Goal: Navigation & Orientation: Find specific page/section

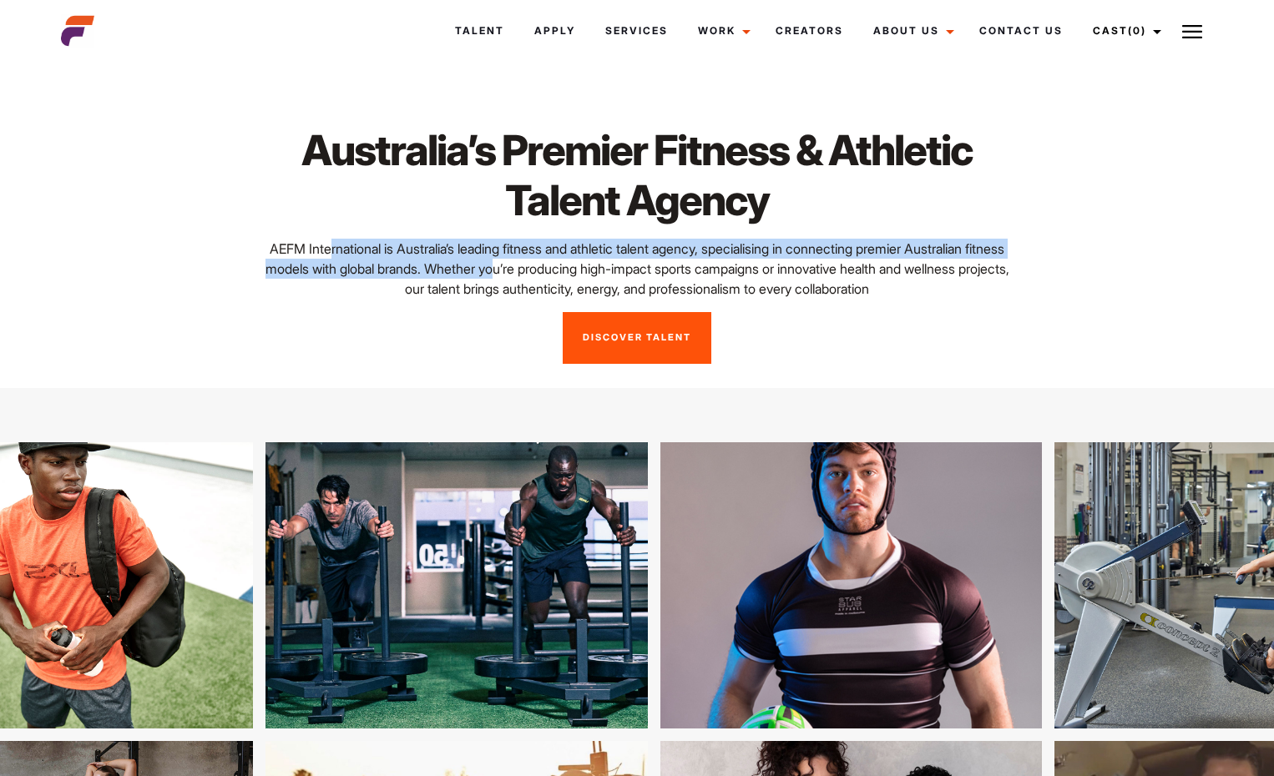
drag, startPoint x: 326, startPoint y: 254, endPoint x: 488, endPoint y: 275, distance: 163.4
click at [488, 275] on p "AEFM International is Australia’s leading fitness and athletic talent agency, s…" at bounding box center [636, 269] width 761 height 60
click at [1128, 226] on div "Australia’s Premier Fitness & Athletic Talent Agency AEFM International is Aust…" at bounding box center [637, 244] width 1172 height 239
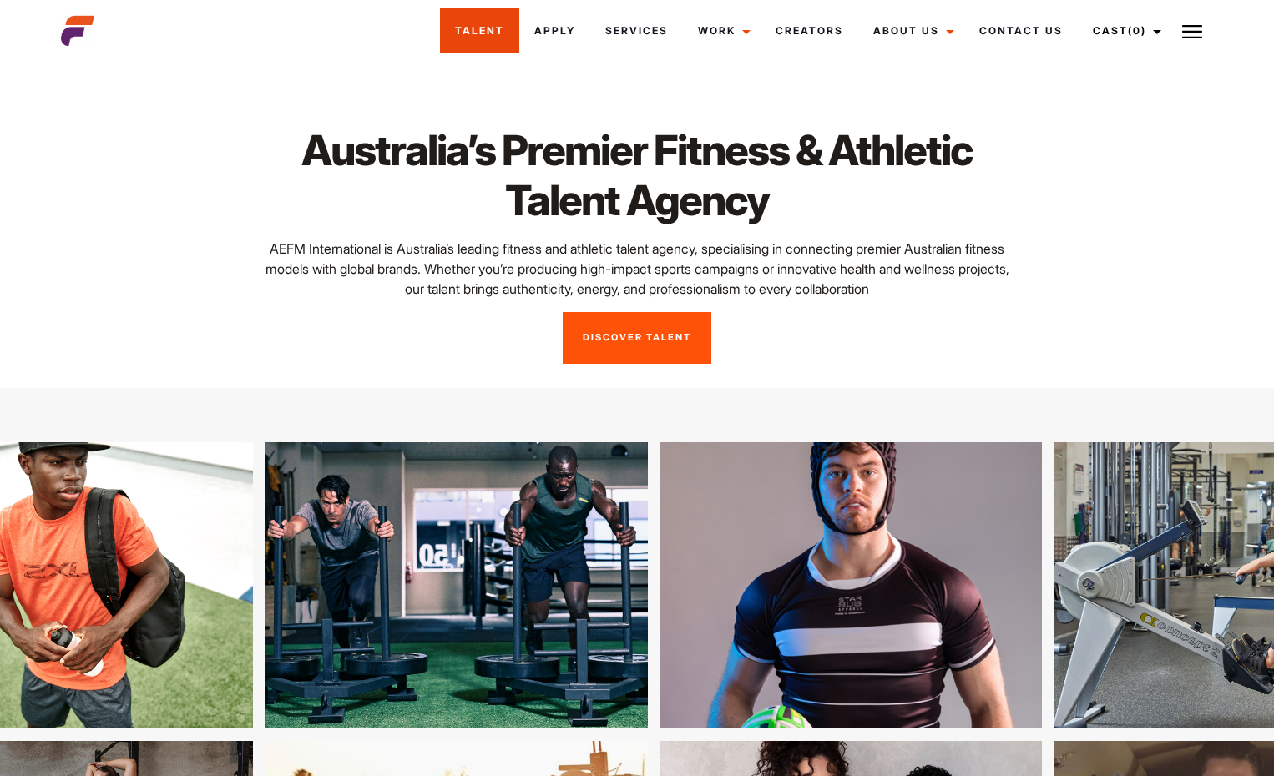
click at [467, 22] on link "Talent" at bounding box center [479, 30] width 79 height 45
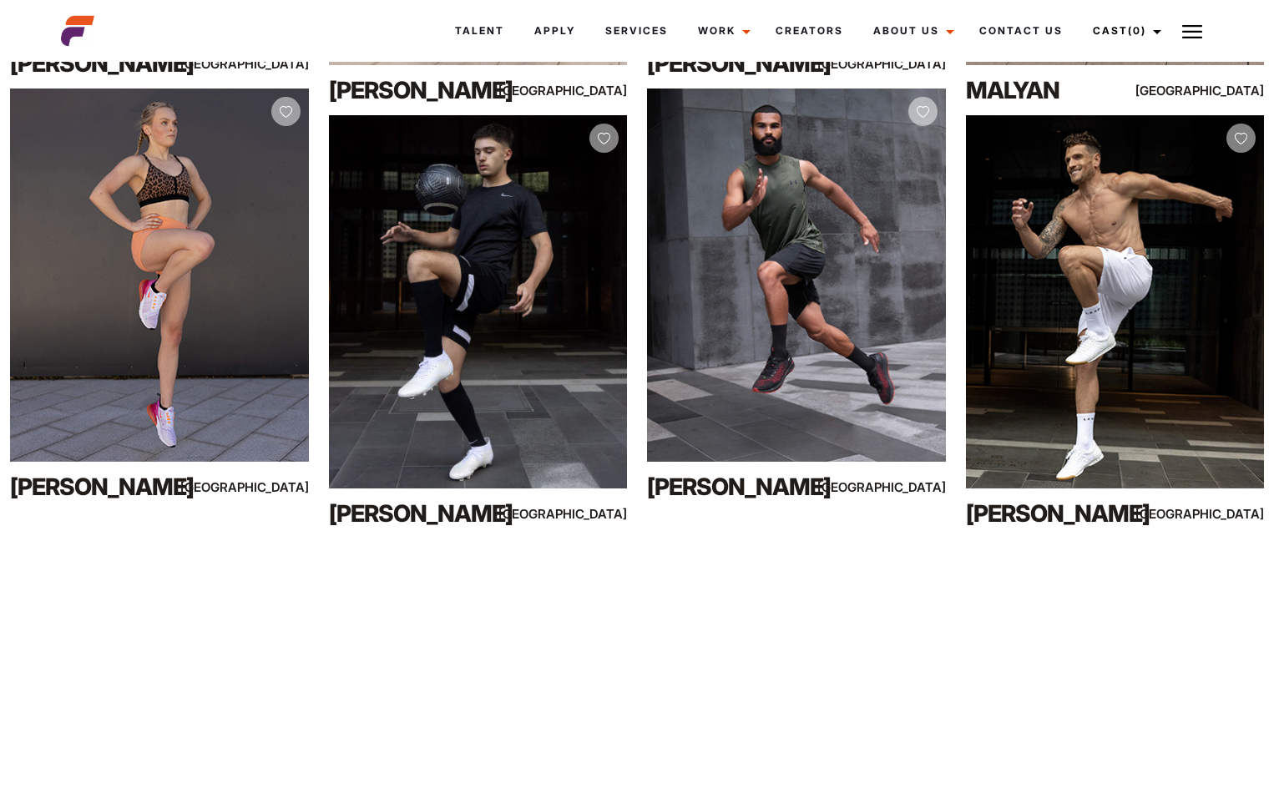
scroll to position [22818, 0]
